Goal: Navigation & Orientation: Find specific page/section

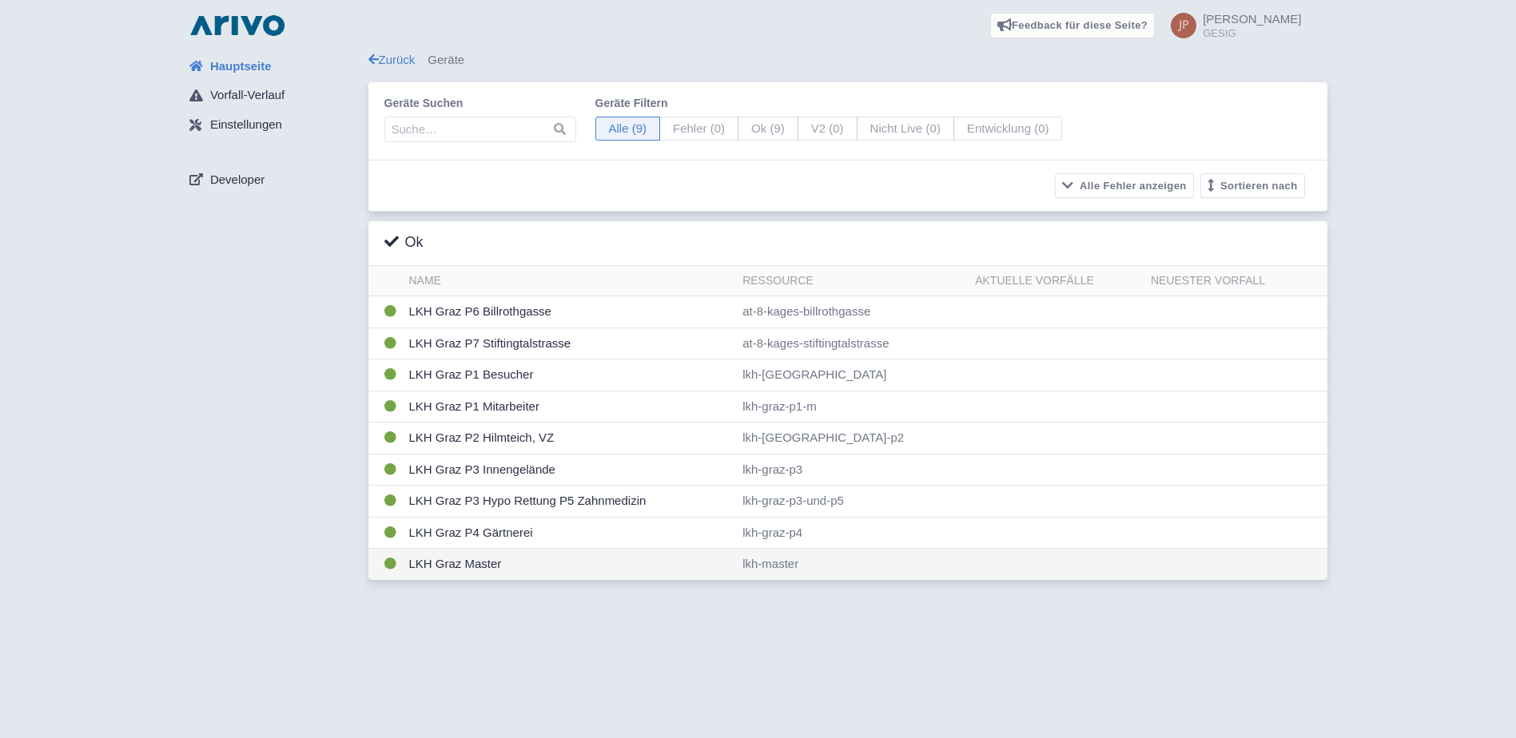
click at [463, 564] on td "LKH Graz Master" at bounding box center [570, 564] width 334 height 31
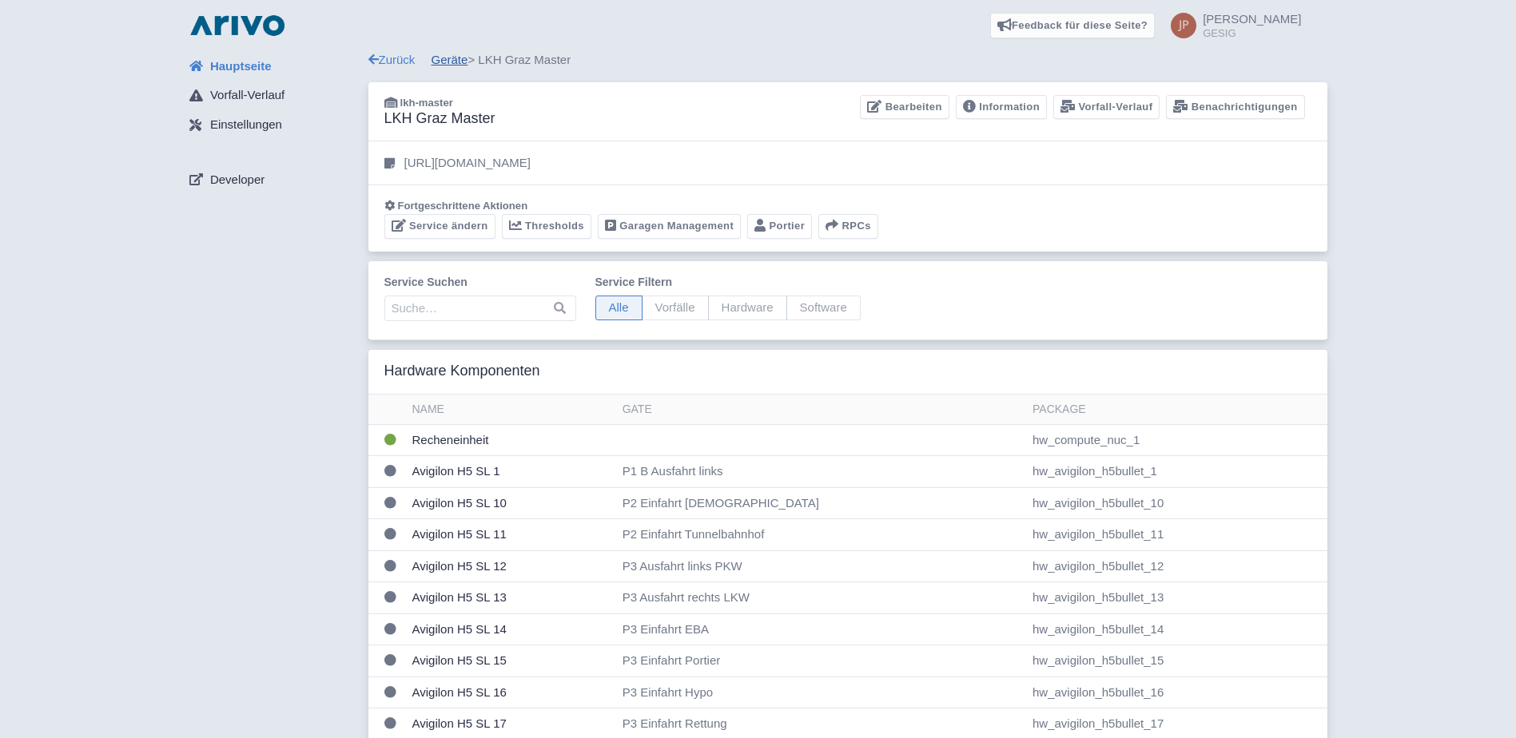
click at [451, 61] on link "Geräte" at bounding box center [450, 60] width 37 height 14
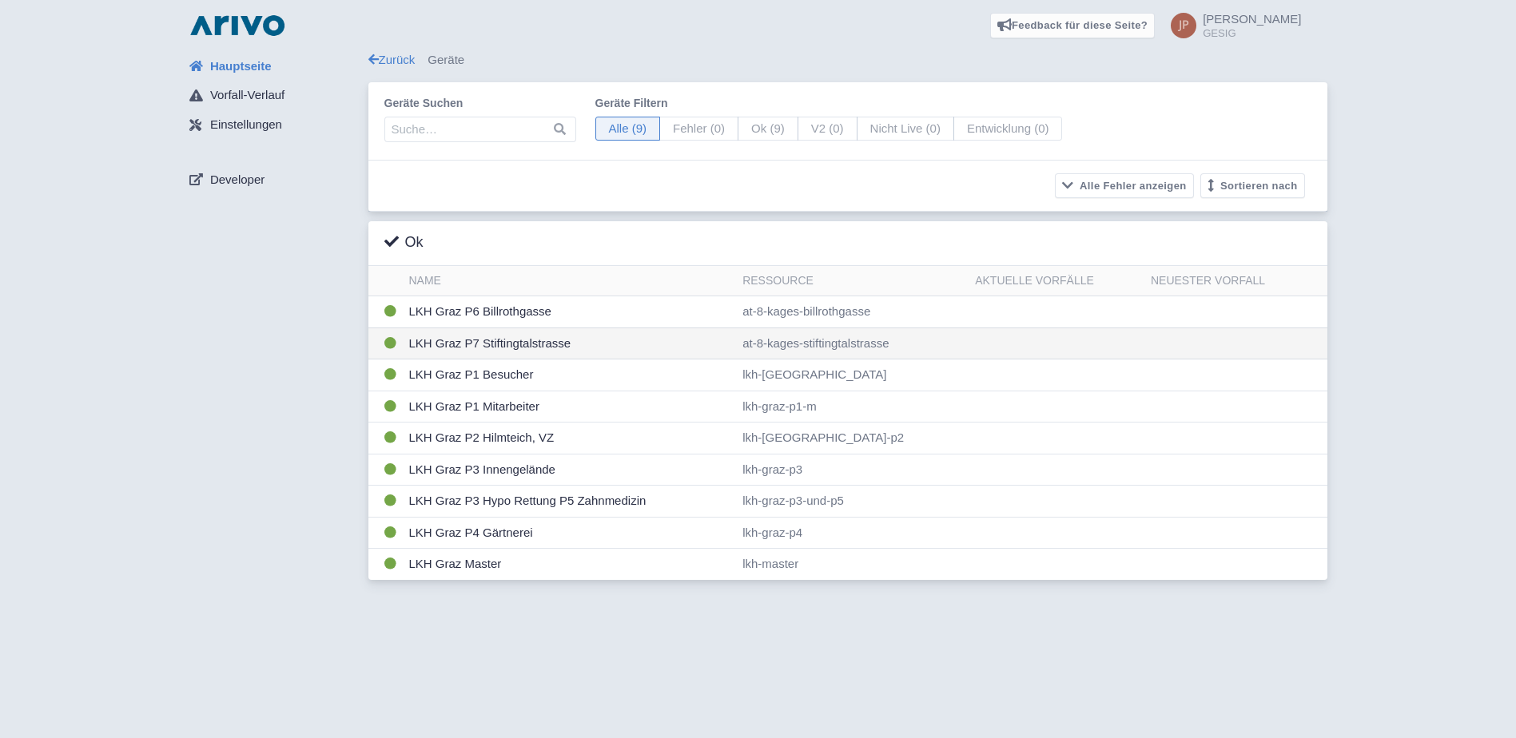
click at [491, 342] on td "LKH Graz P7 Stiftingtalstrasse" at bounding box center [570, 344] width 334 height 32
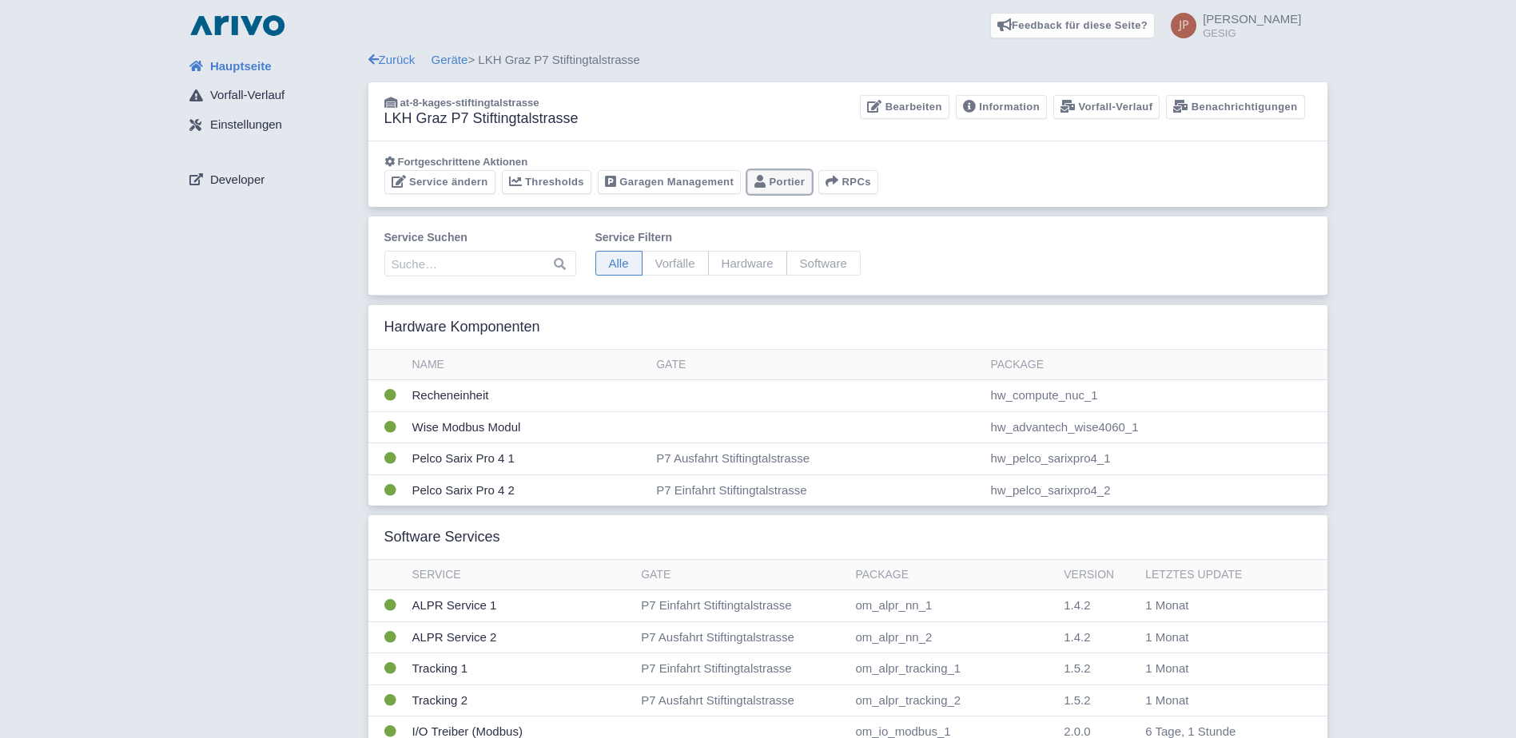
click at [785, 181] on link "Portier" at bounding box center [779, 182] width 65 height 25
click at [450, 58] on link "Geräte" at bounding box center [450, 60] width 37 height 14
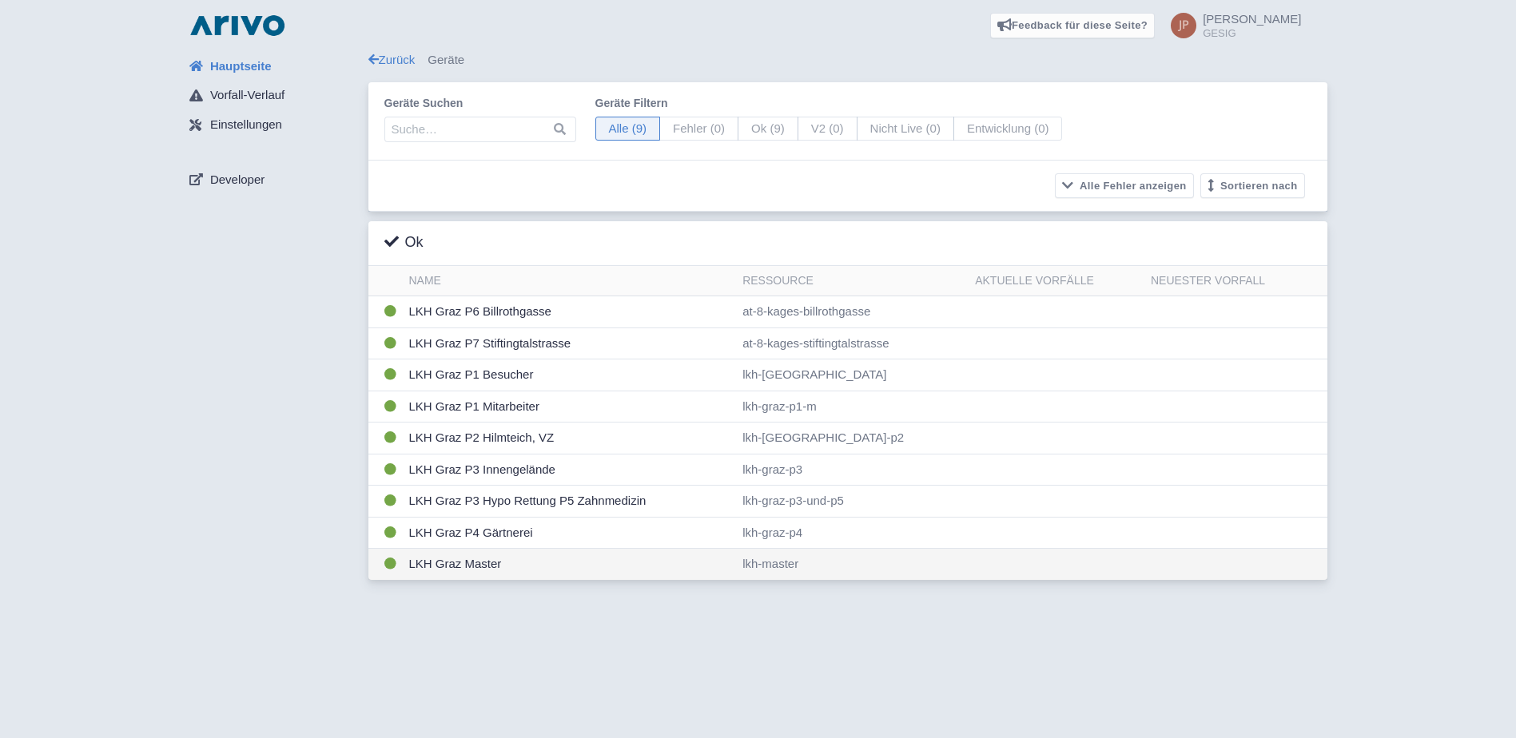
click at [461, 560] on td "LKH Graz Master" at bounding box center [570, 564] width 334 height 31
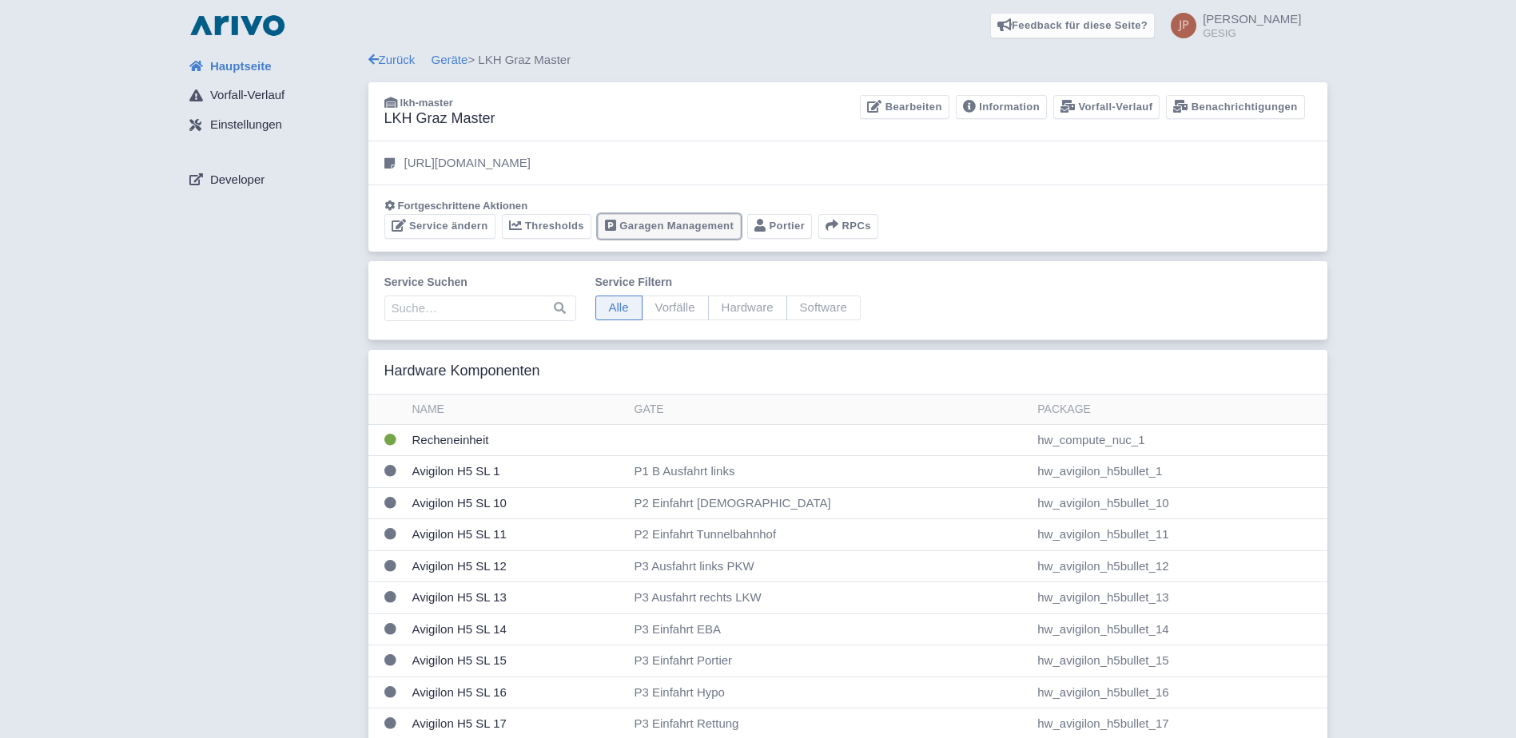
click at [691, 221] on link "Garagen Management" at bounding box center [669, 226] width 143 height 25
